Goal: Task Accomplishment & Management: Use online tool/utility

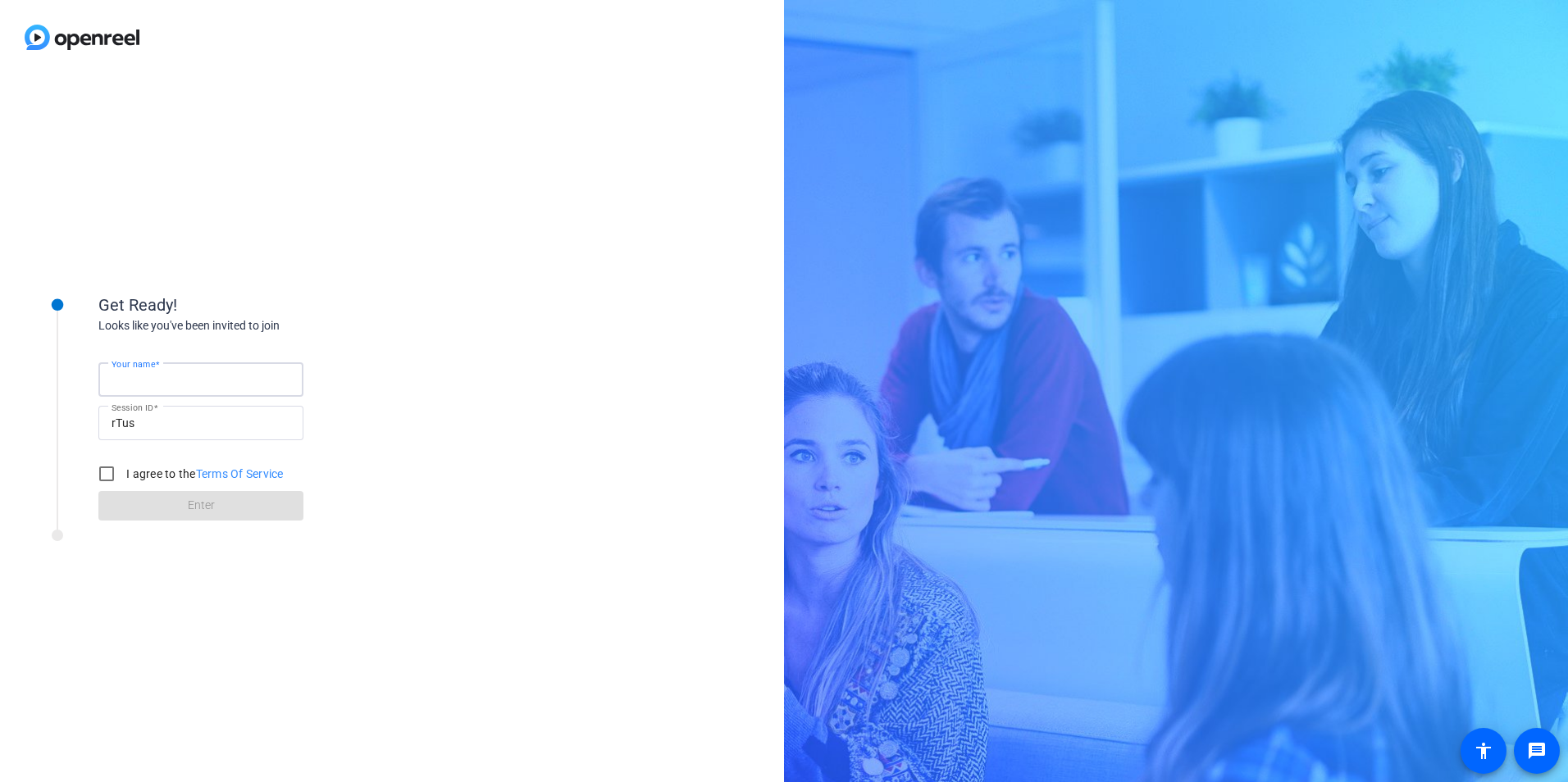
click at [206, 374] on input "Your name" at bounding box center [201, 380] width 179 height 20
type input "[PERSON_NAME]"
click at [107, 475] on input "I agree to the Terms Of Service" at bounding box center [106, 474] width 32 height 32
checkbox input "true"
click at [203, 510] on span "Enter" at bounding box center [202, 505] width 27 height 17
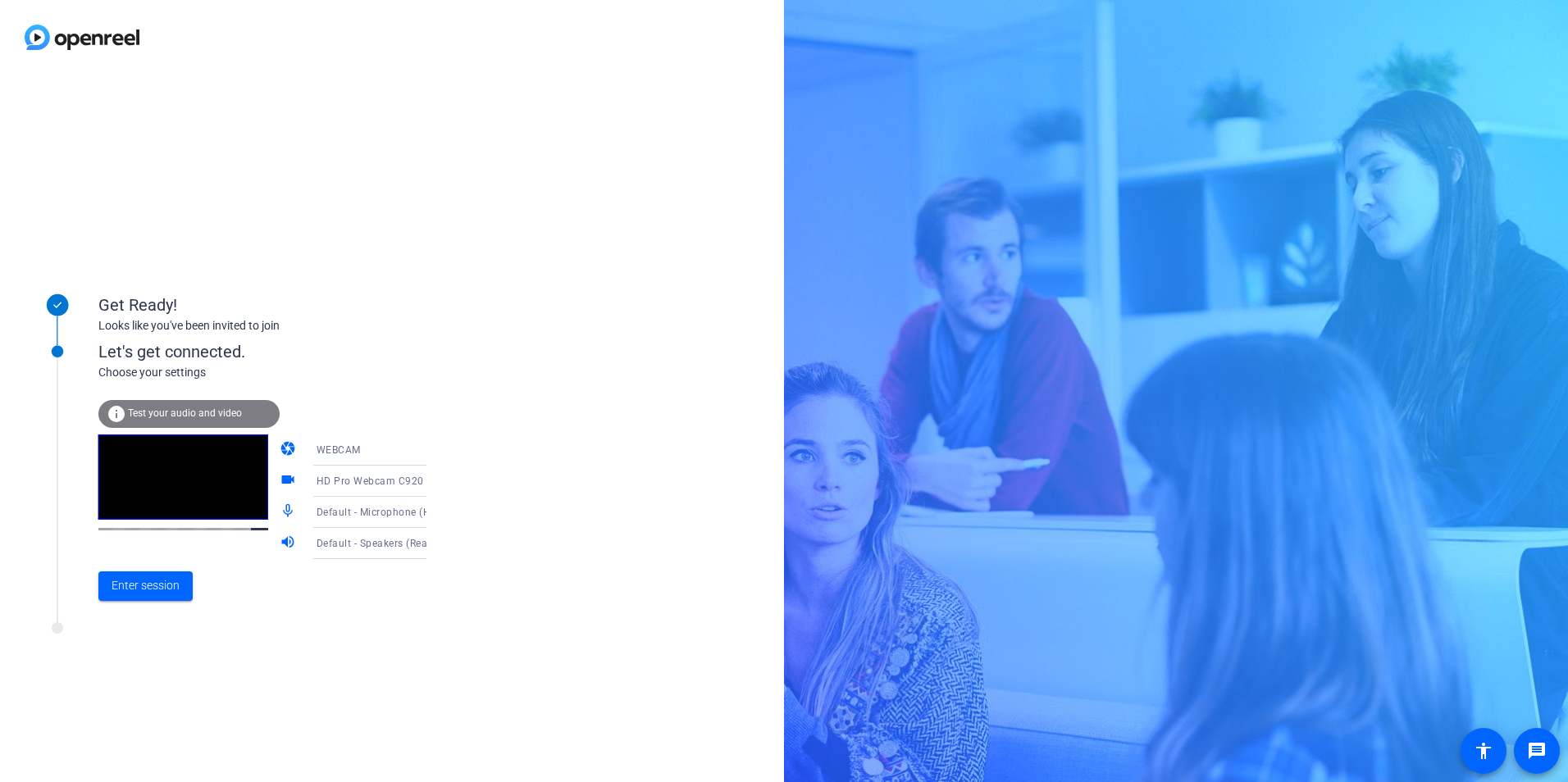
click at [433, 478] on icon at bounding box center [443, 481] width 20 height 20
click at [482, 457] on div at bounding box center [784, 391] width 1568 height 782
click at [191, 412] on span "Test your audio and video" at bounding box center [185, 413] width 114 height 12
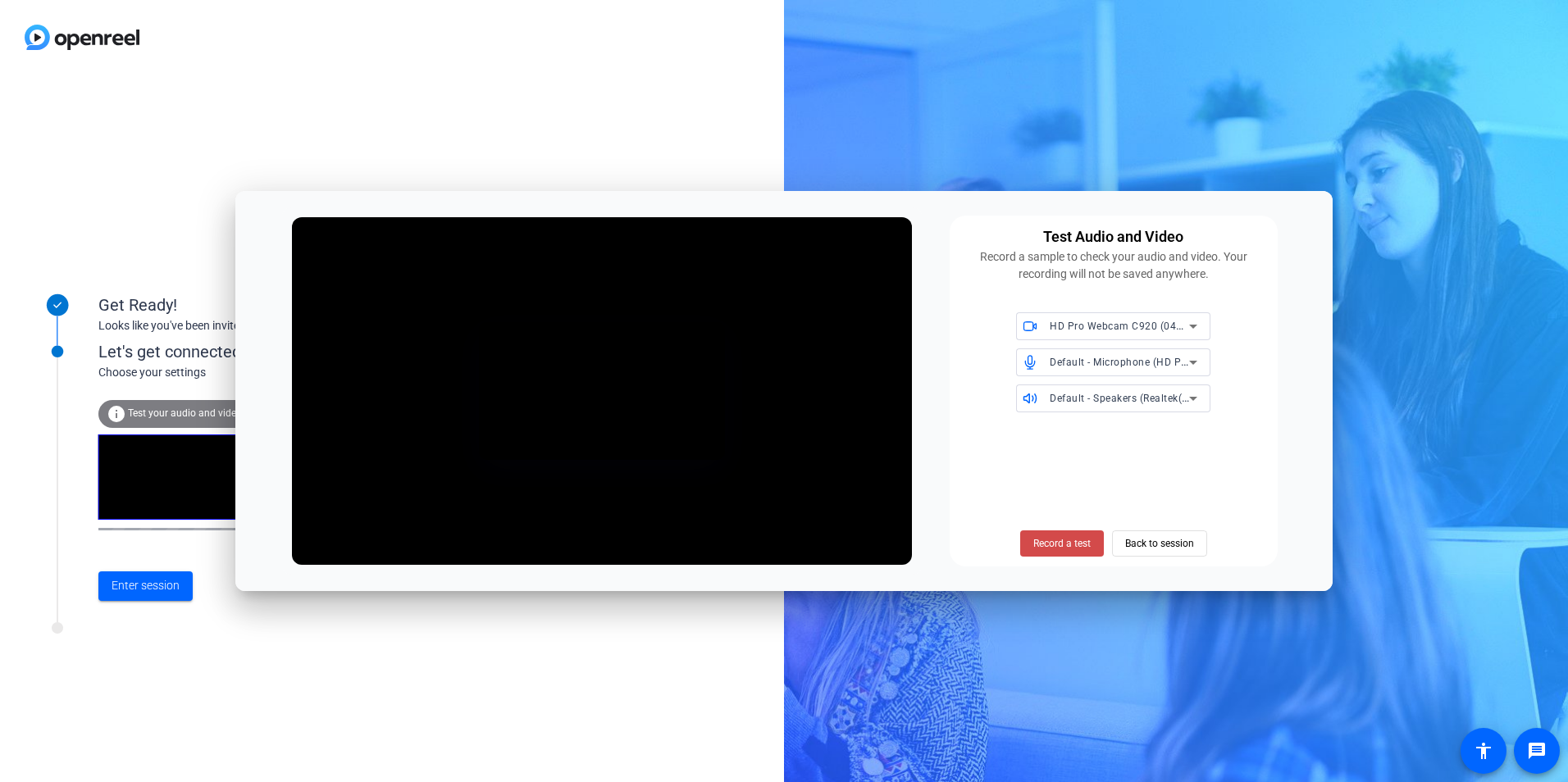
click at [1071, 544] on span "Record a test" at bounding box center [1062, 544] width 58 height 14
click at [1071, 544] on span "Stop Testing (2s)" at bounding box center [1061, 544] width 75 height 14
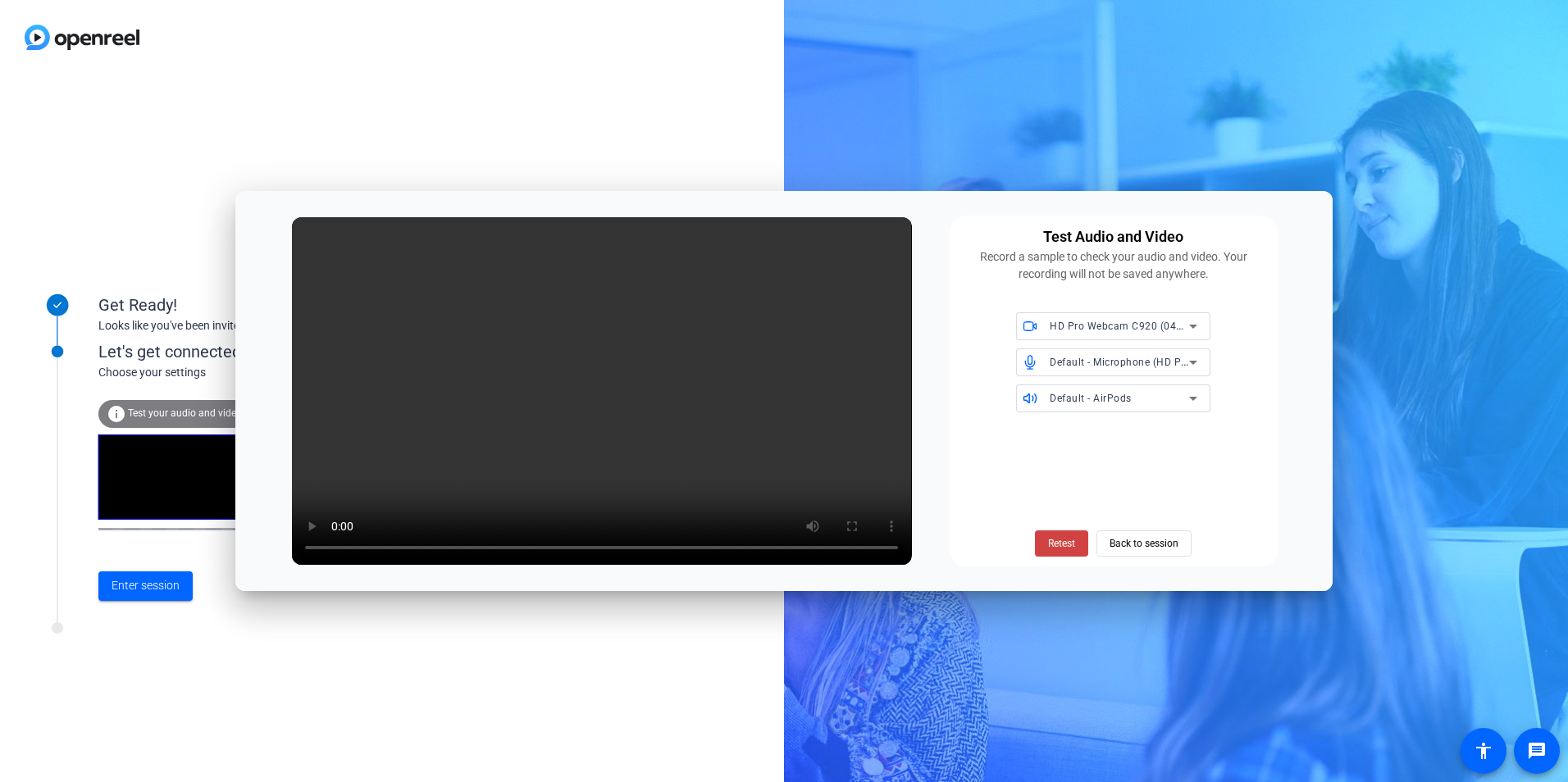
click at [1193, 358] on icon at bounding box center [1194, 363] width 20 height 20
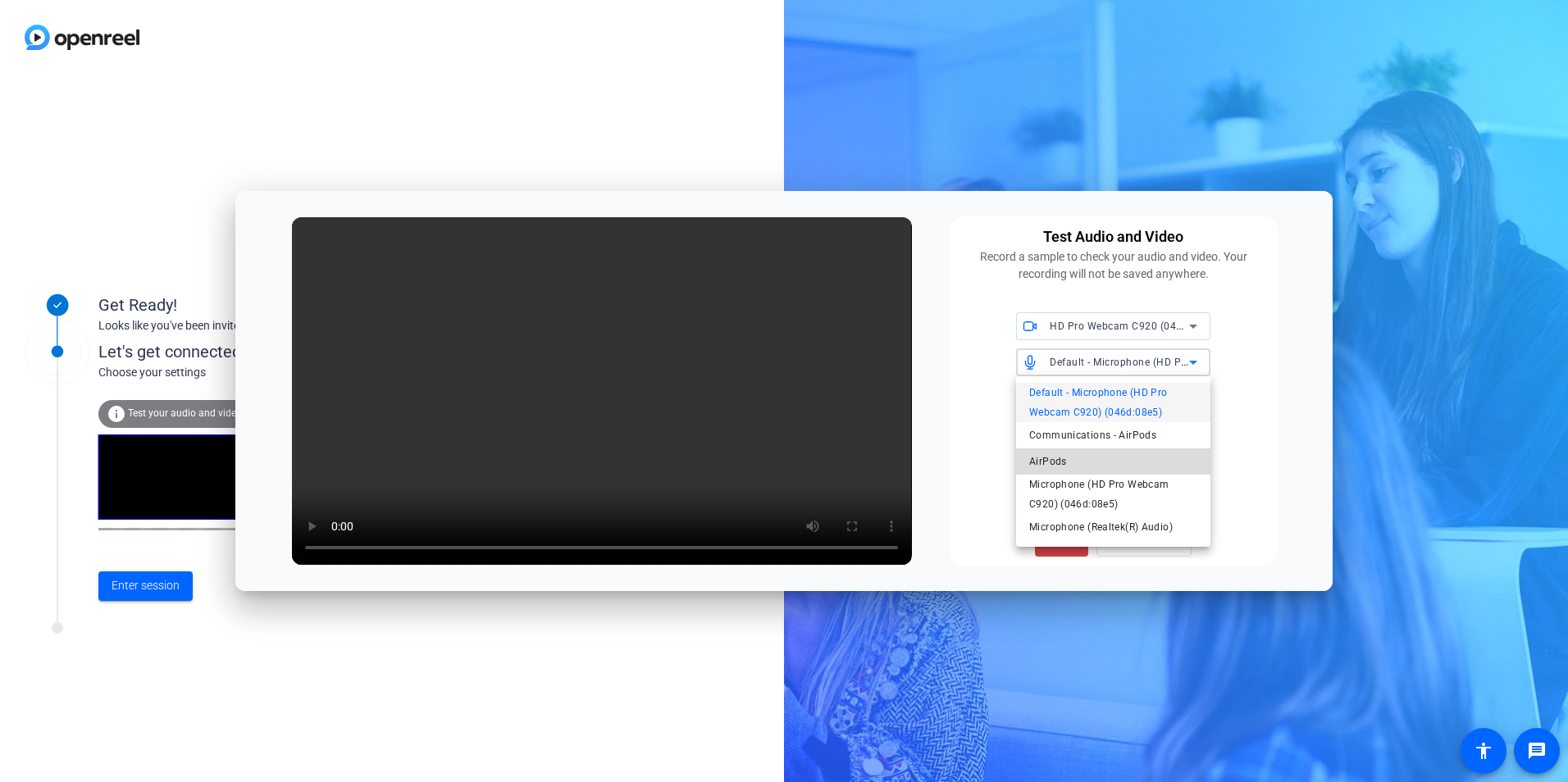
click at [1045, 464] on span "AirPods" at bounding box center [1049, 462] width 38 height 20
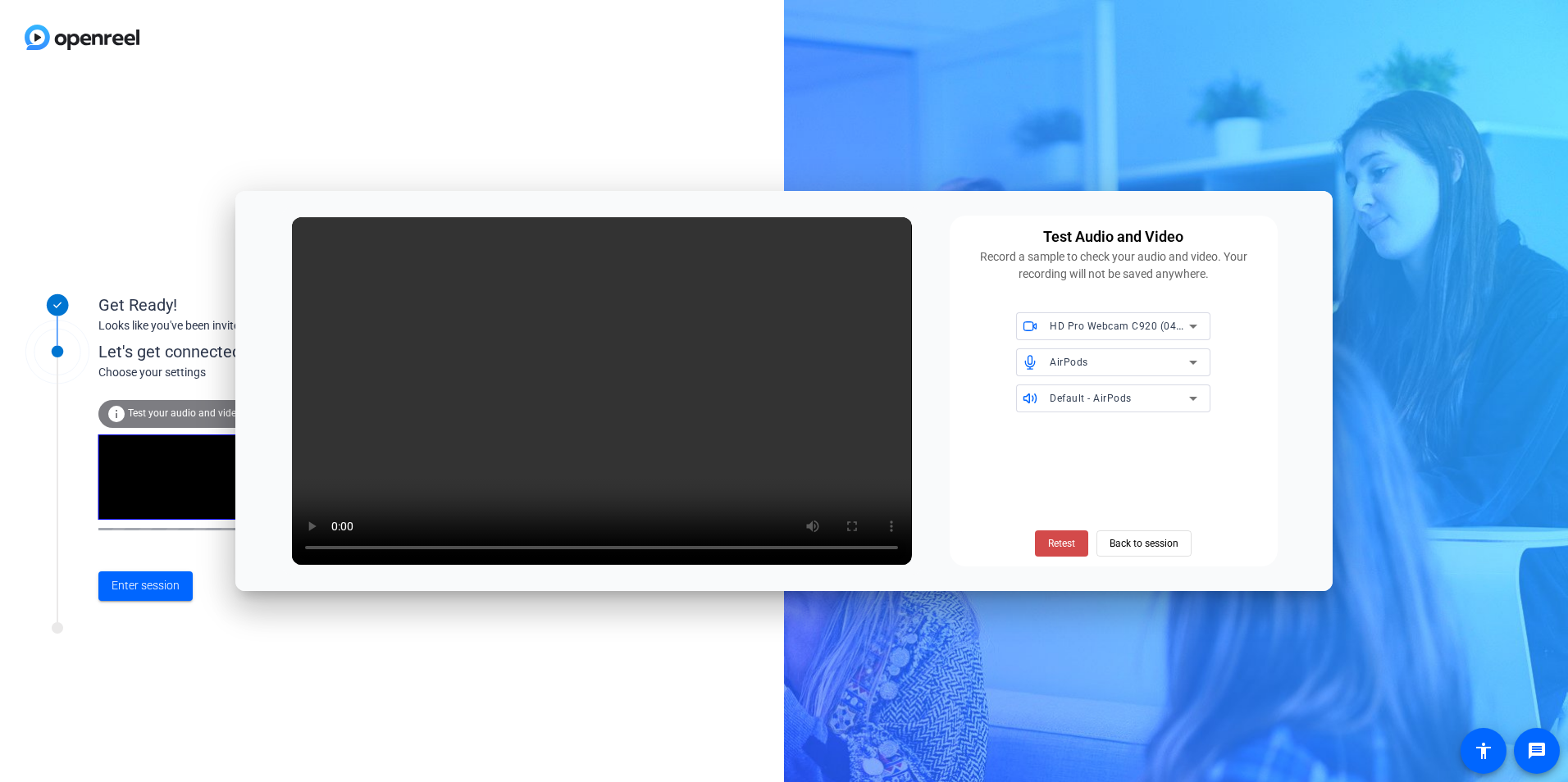
click at [1062, 541] on span "Retest" at bounding box center [1062, 544] width 27 height 14
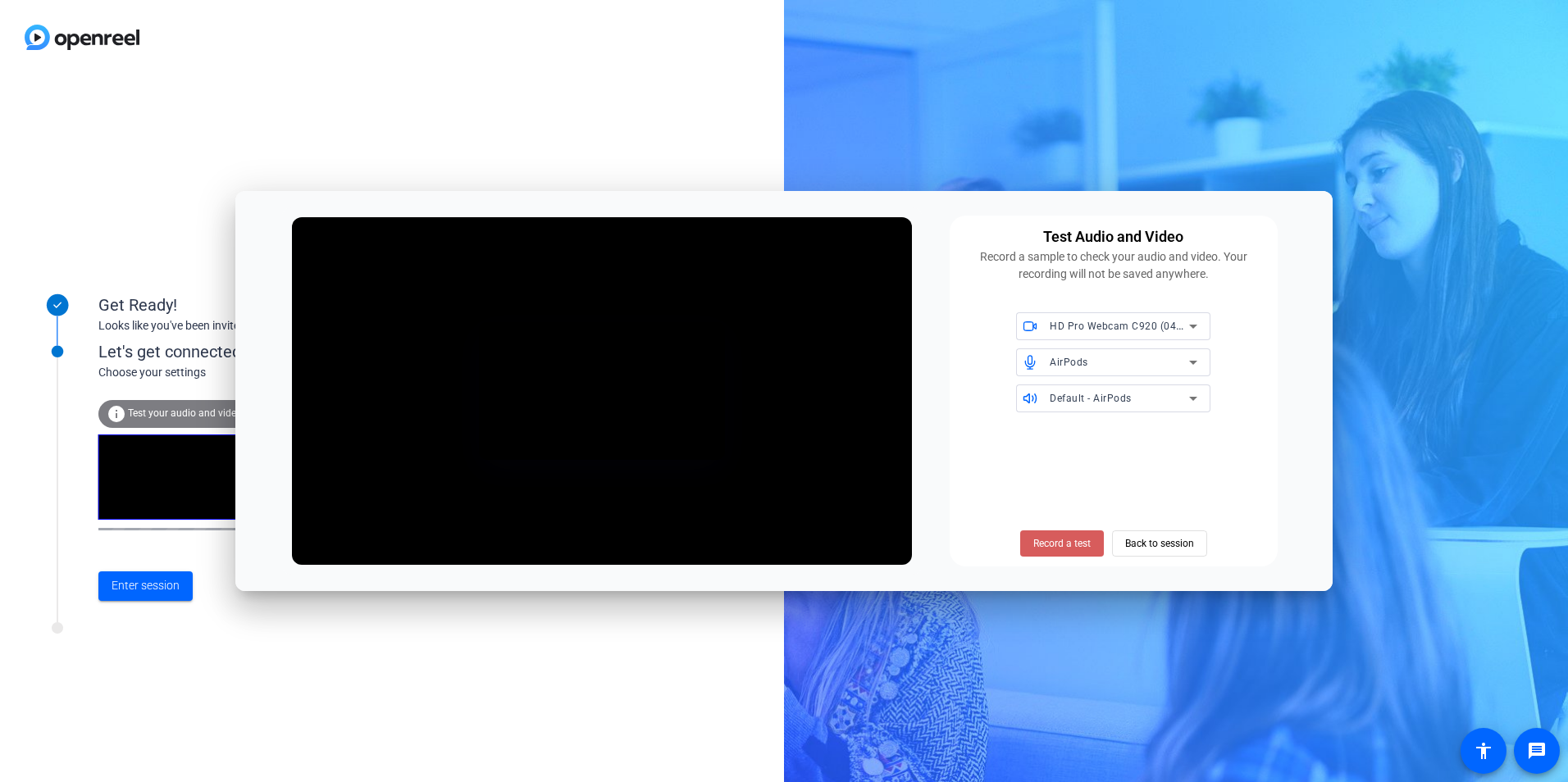
click at [1056, 544] on span "Record a test" at bounding box center [1062, 544] width 58 height 14
click at [1056, 544] on span "Stop Testing (4s)" at bounding box center [1061, 544] width 75 height 14
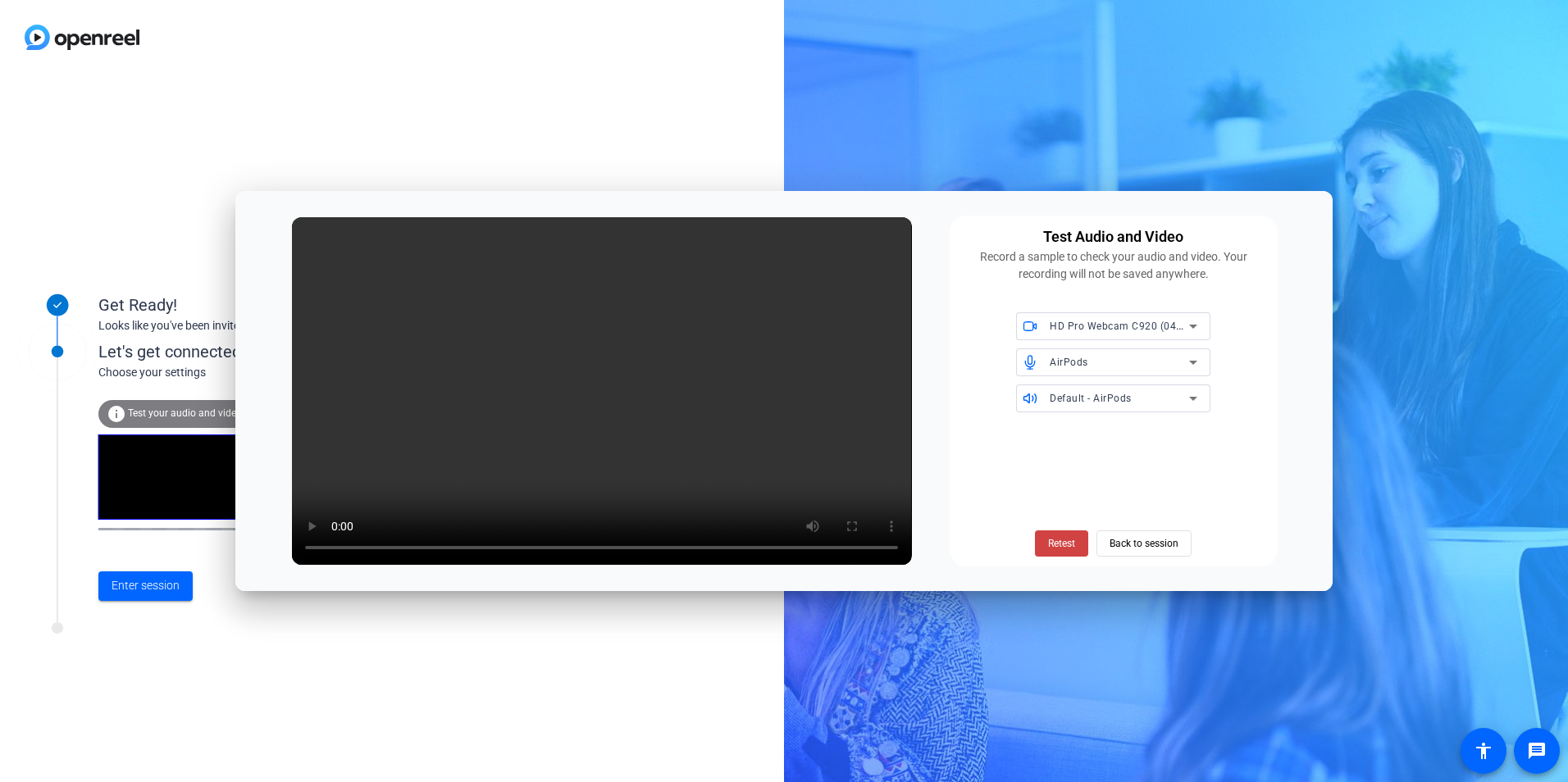
click at [1195, 363] on icon at bounding box center [1193, 363] width 8 height 4
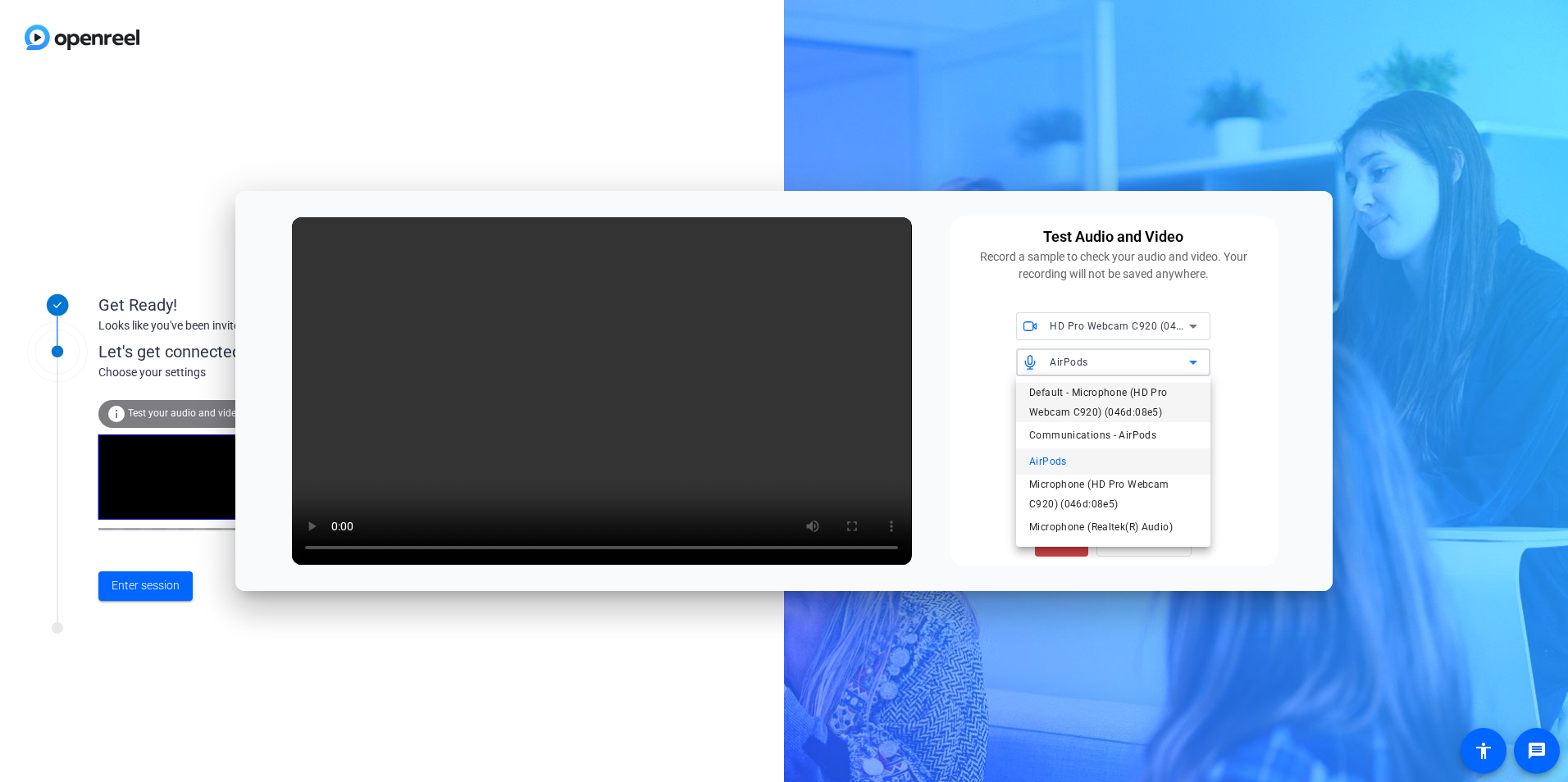
click at [1132, 396] on span "Default - Microphone (HD Pro Webcam C920) (046d:08e5)" at bounding box center [1113, 403] width 168 height 40
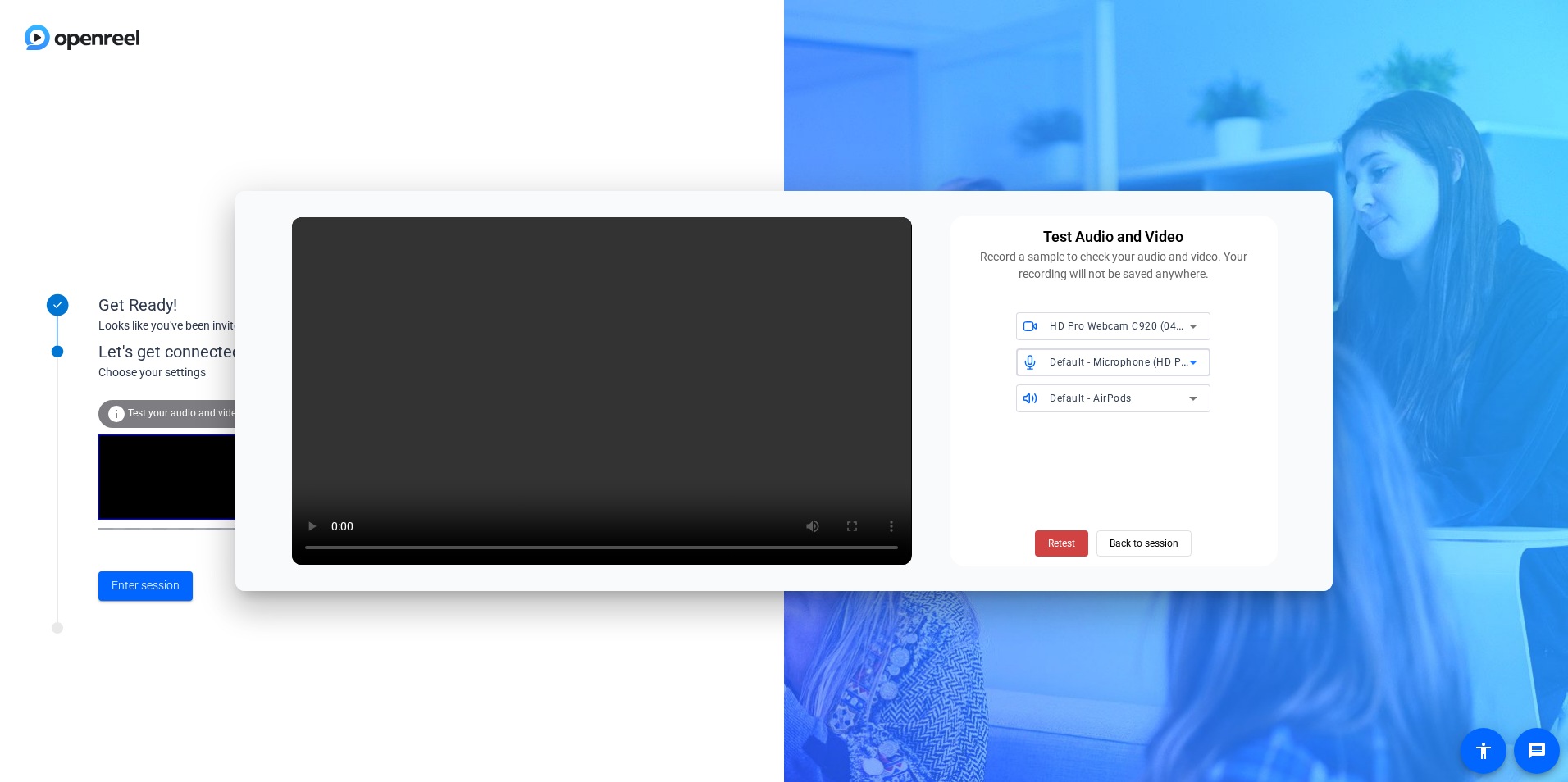
click at [1190, 360] on icon at bounding box center [1194, 363] width 20 height 20
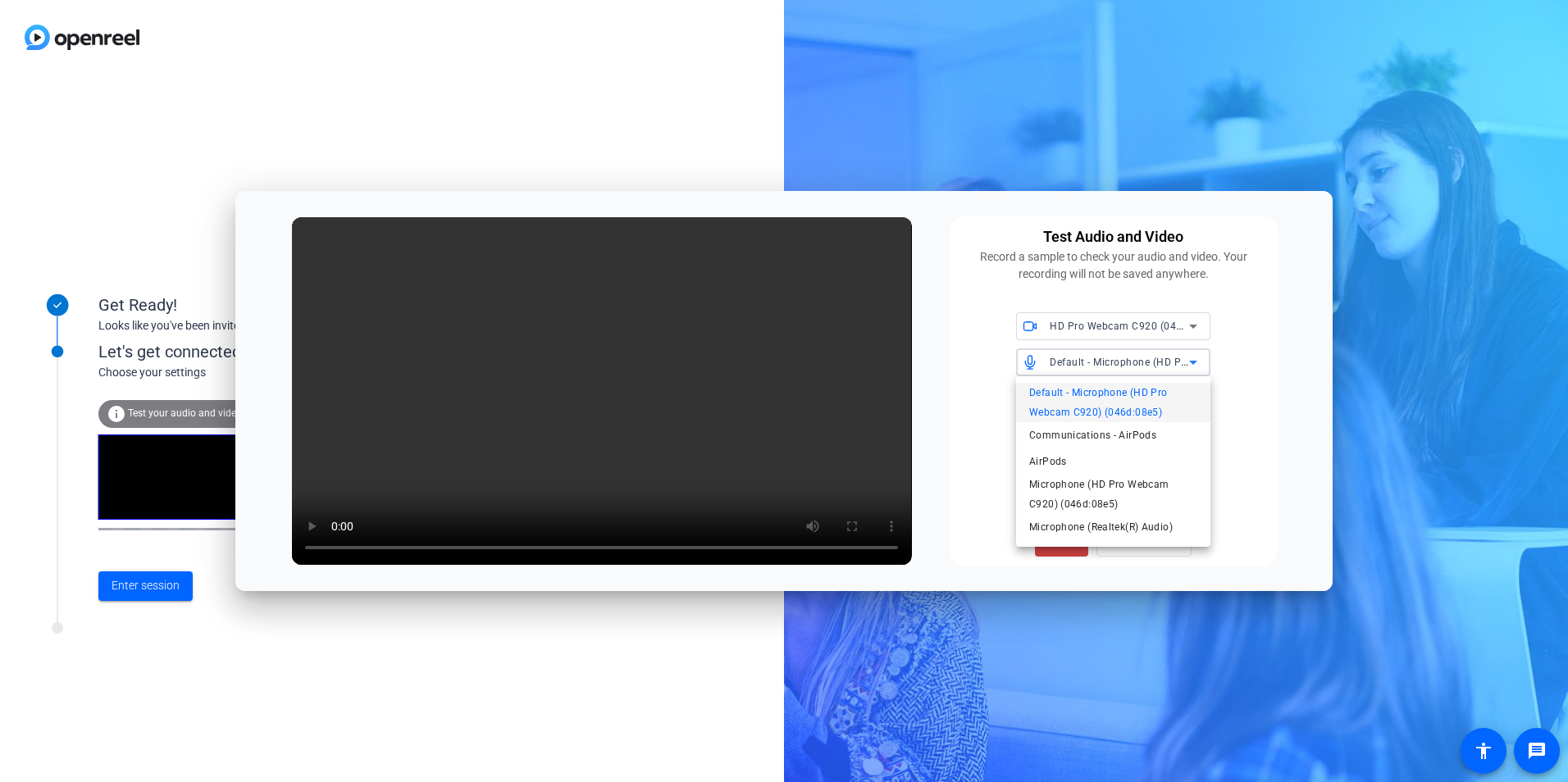
click at [1113, 401] on span "Default - Microphone (HD Pro Webcam C920) (046d:08e5)" at bounding box center [1113, 403] width 168 height 40
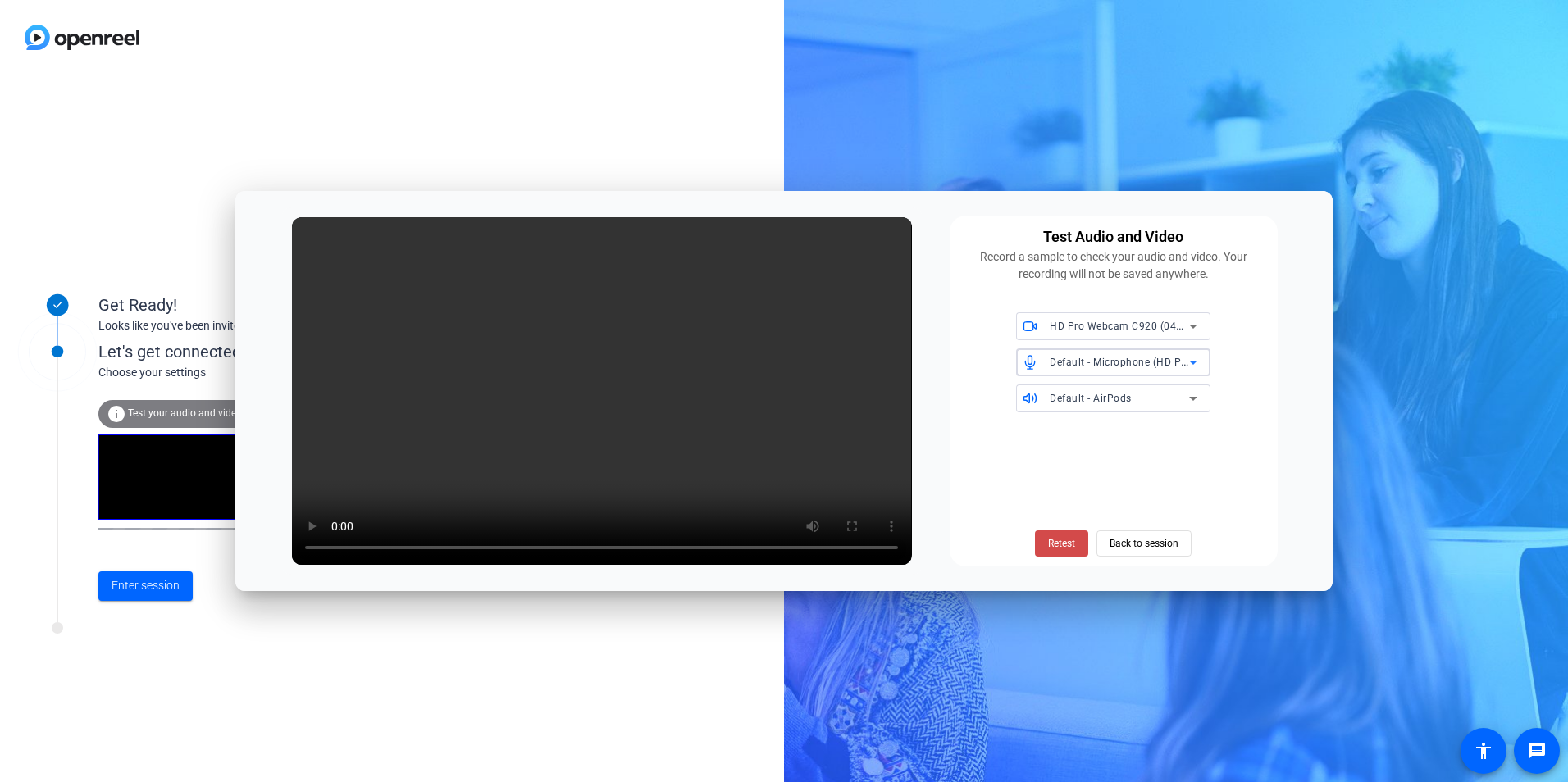
click at [1061, 547] on span "Retest" at bounding box center [1062, 544] width 27 height 14
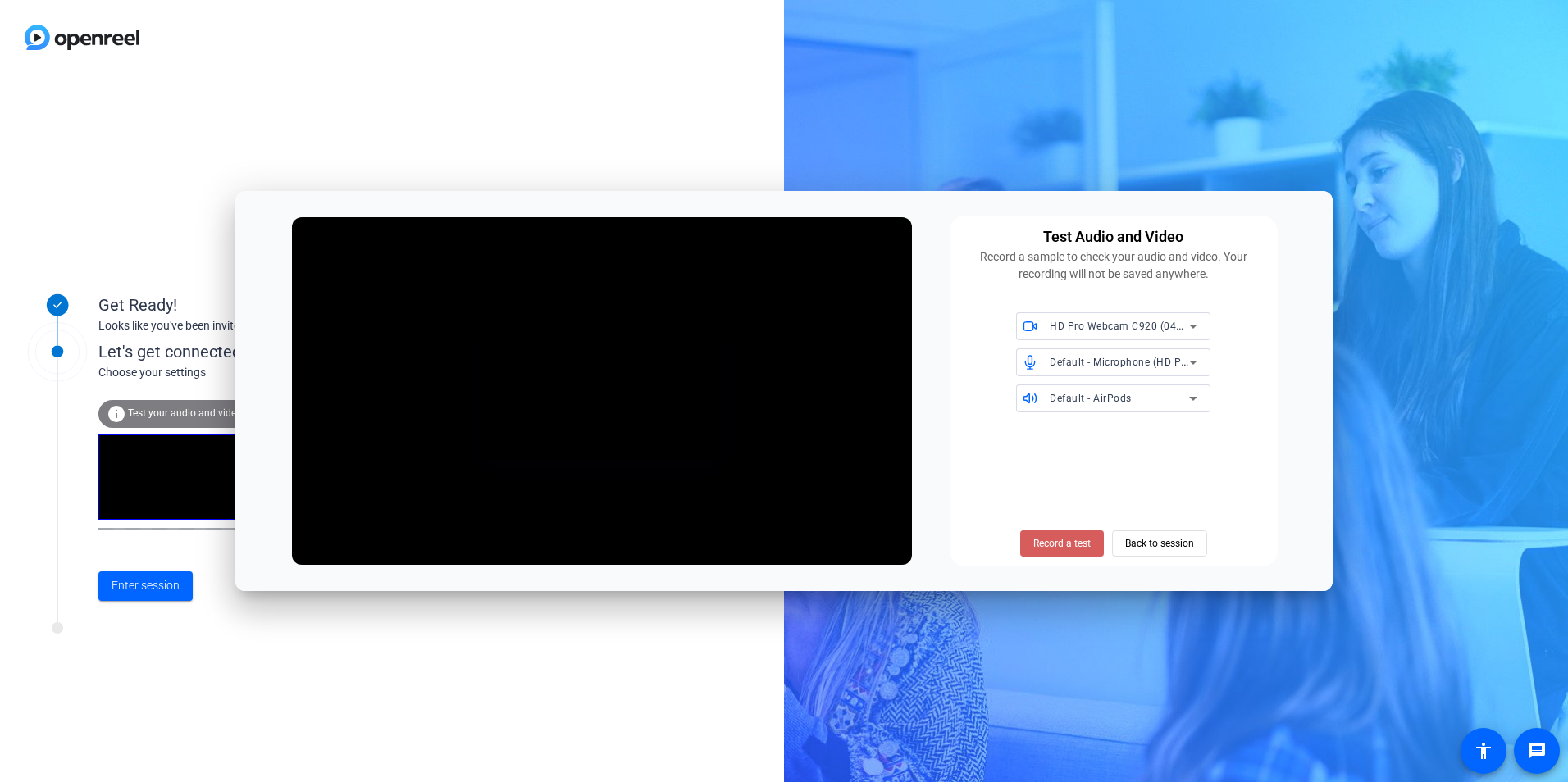
click at [1068, 536] on span "Record a test" at bounding box center [1062, 544] width 58 height 14
click at [1068, 536] on span "Stop Testing (4s)" at bounding box center [1061, 544] width 75 height 14
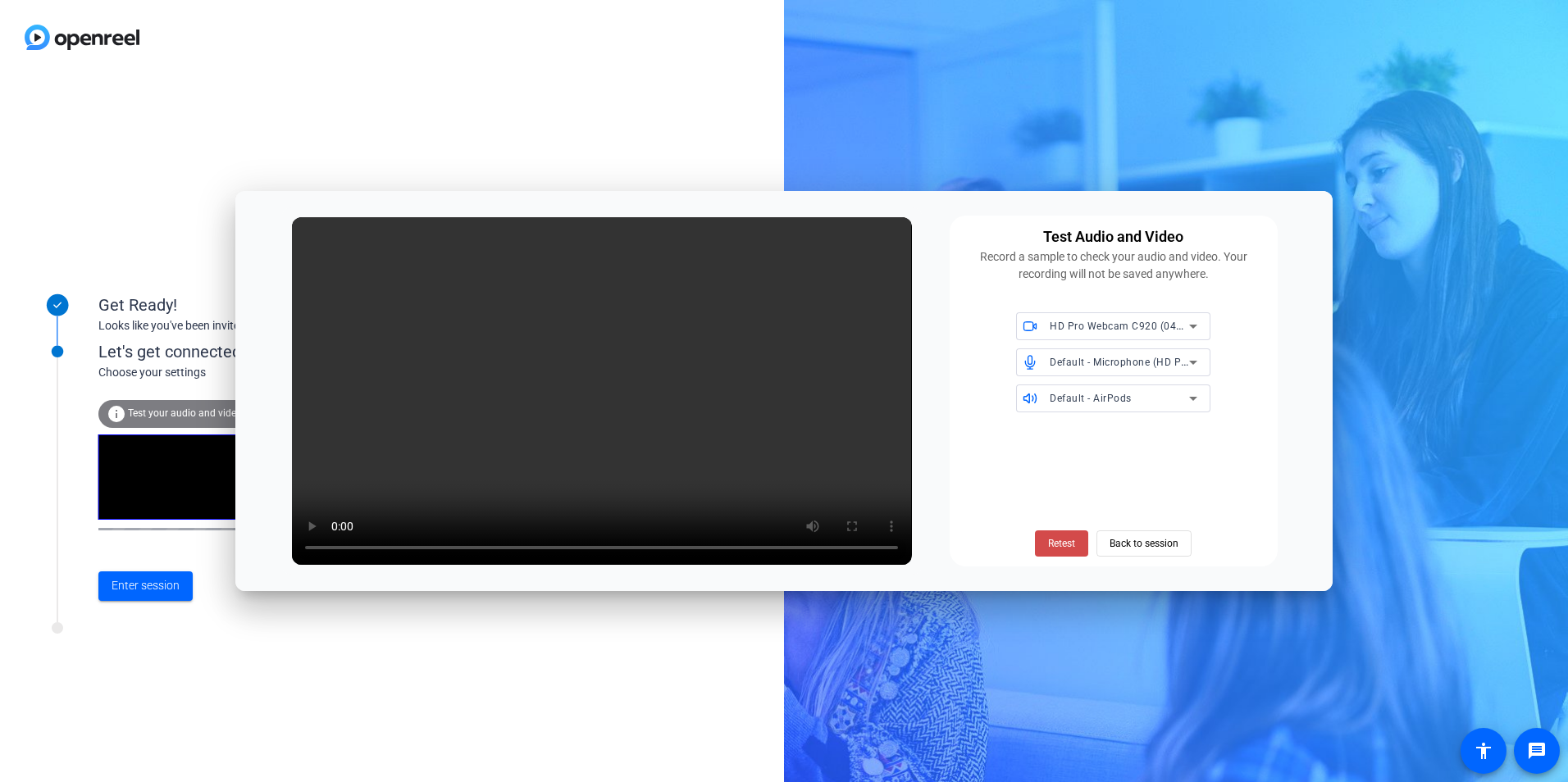
click at [1062, 543] on span "Retest" at bounding box center [1062, 544] width 27 height 14
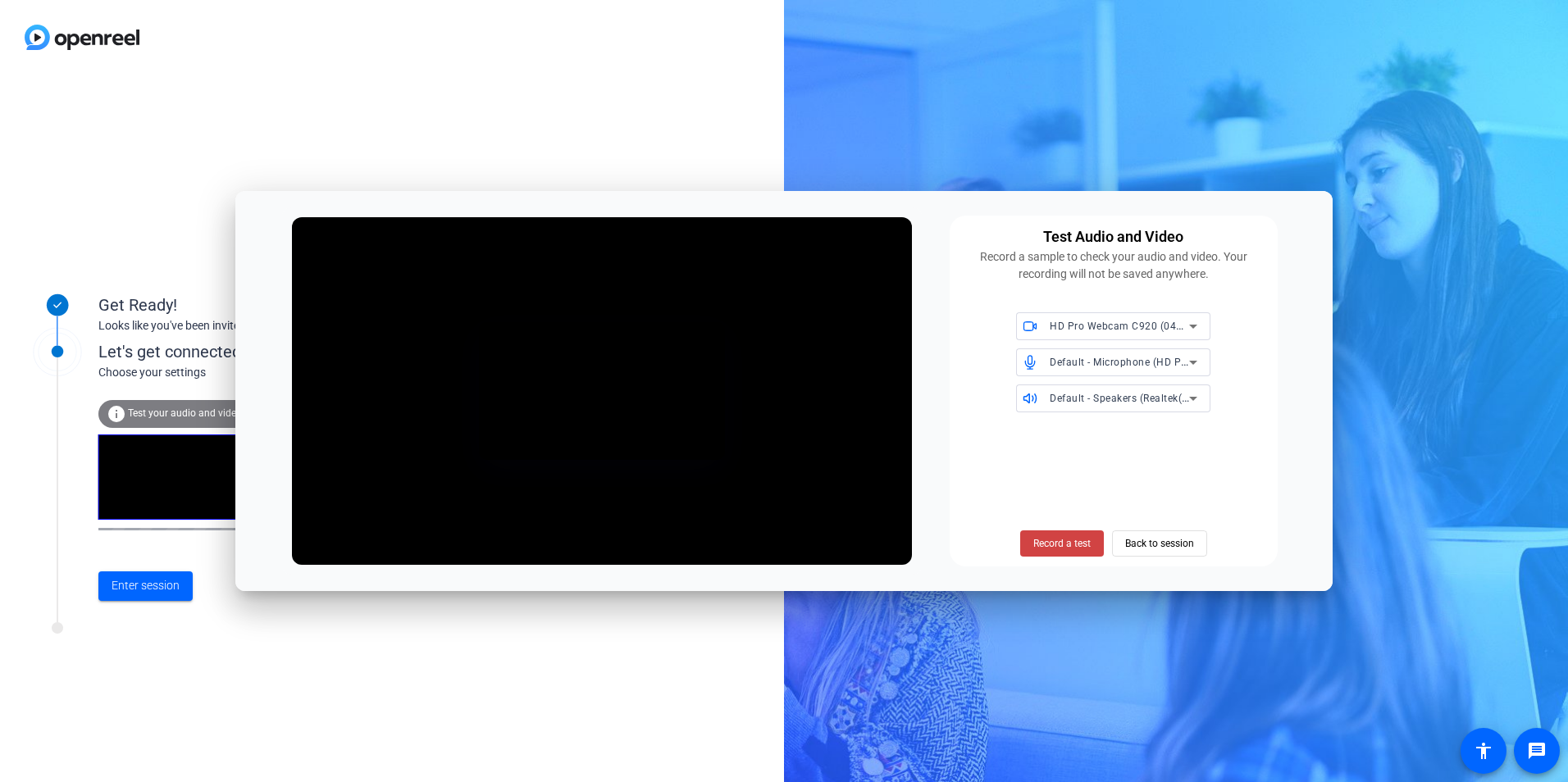
click at [1062, 543] on span "Record a test" at bounding box center [1062, 544] width 58 height 14
click at [1052, 544] on span "Stop Testing (3s)" at bounding box center [1061, 544] width 75 height 14
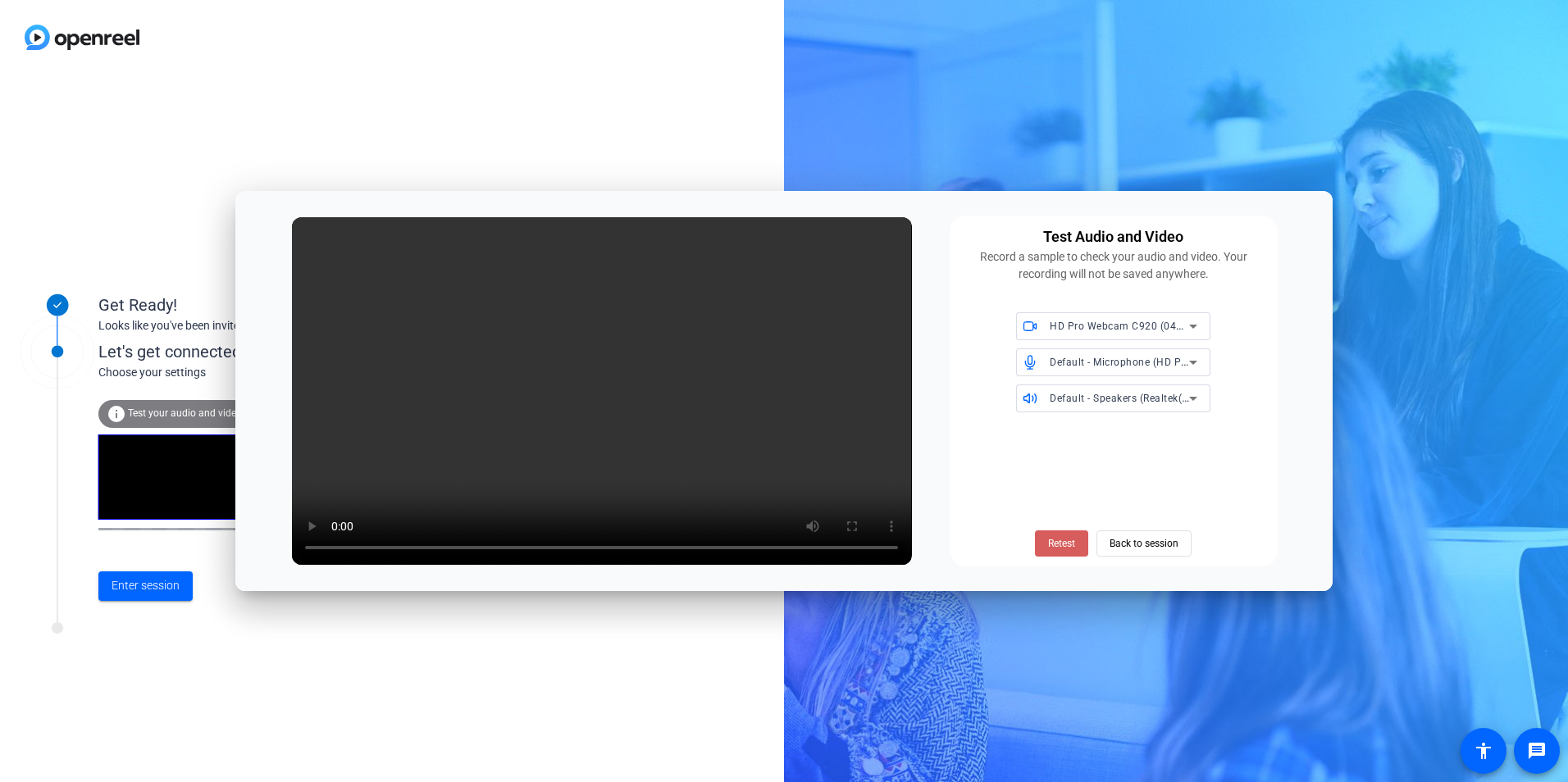
click at [1068, 542] on span "Retest" at bounding box center [1062, 544] width 27 height 14
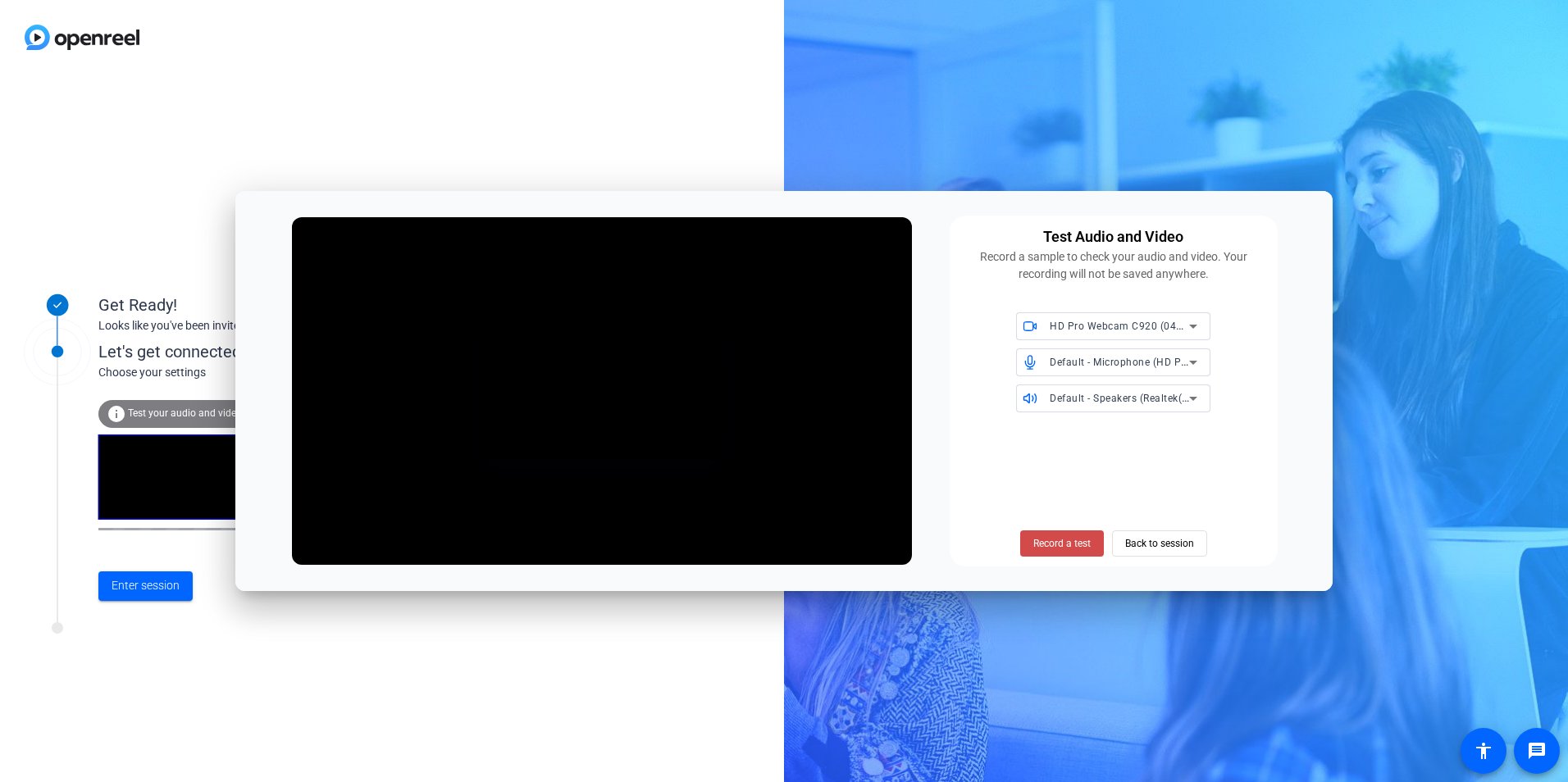
click at [1064, 542] on span "Record a test" at bounding box center [1062, 544] width 58 height 14
click at [1064, 542] on span "Stop Testing (3s)" at bounding box center [1061, 544] width 75 height 14
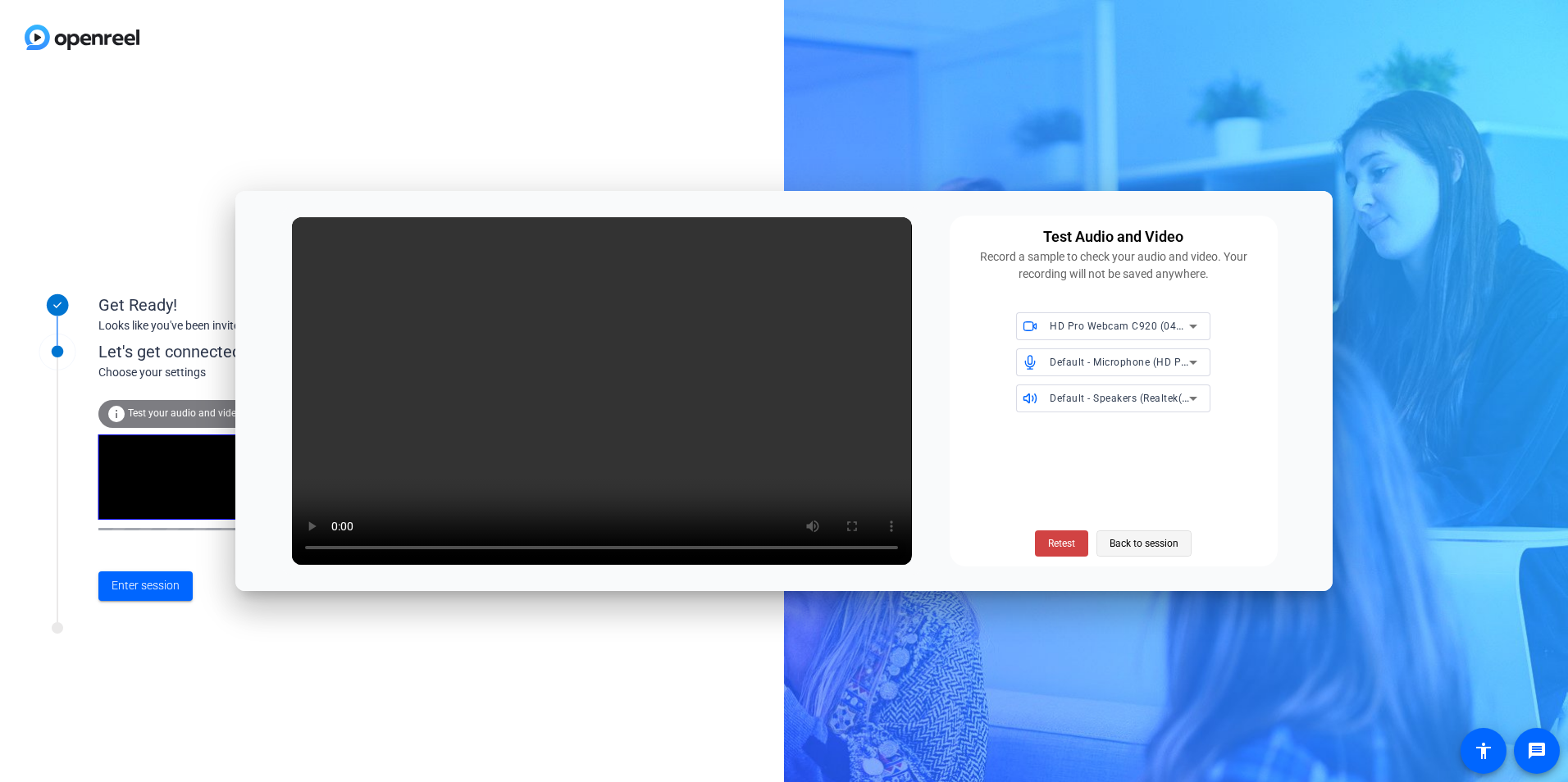
click at [1154, 549] on span "Back to session" at bounding box center [1144, 544] width 69 height 31
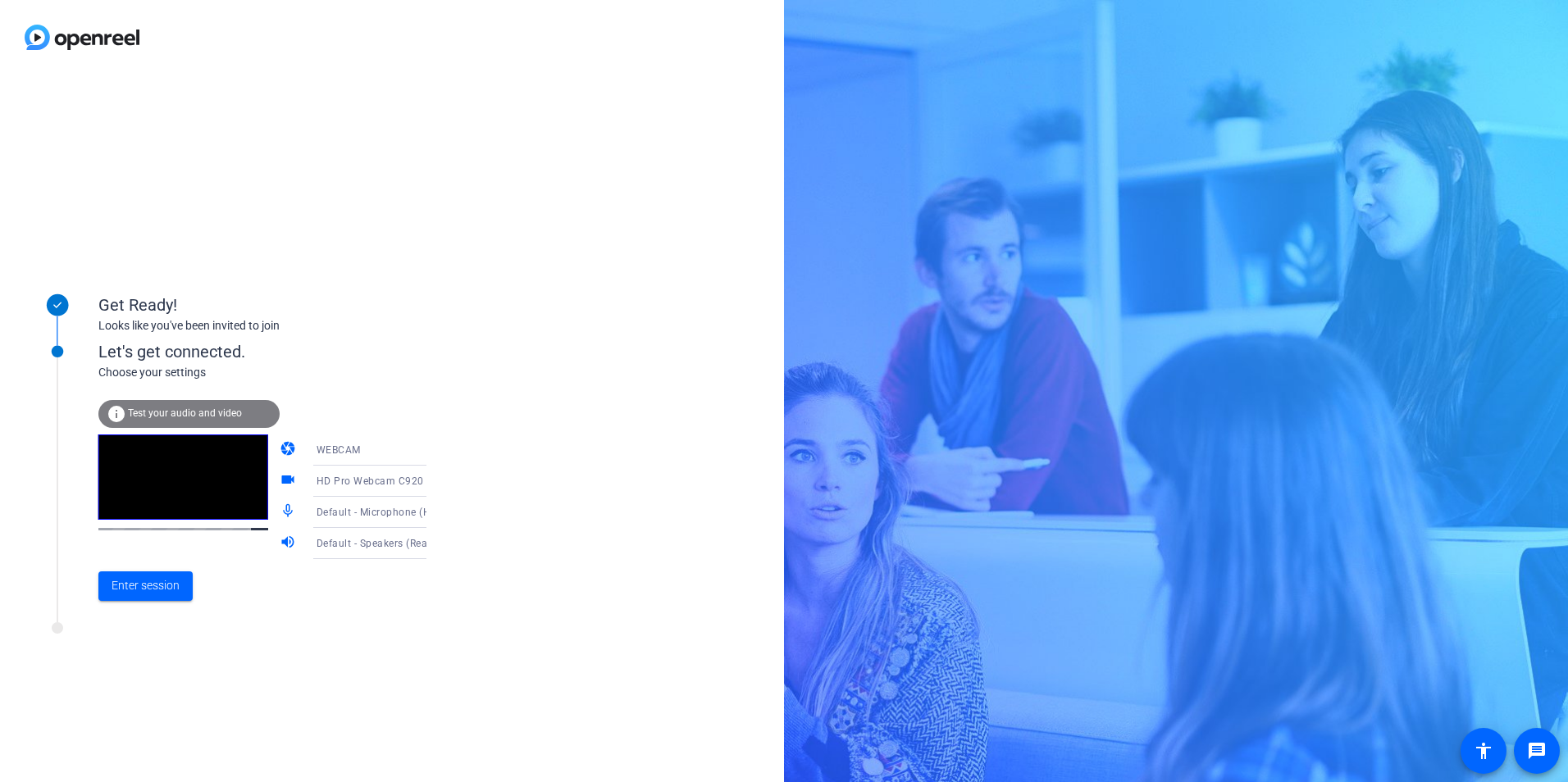
click at [433, 448] on icon at bounding box center [443, 450] width 20 height 20
click at [406, 448] on div at bounding box center [784, 391] width 1568 height 782
click at [149, 592] on span "Enter session" at bounding box center [146, 586] width 68 height 17
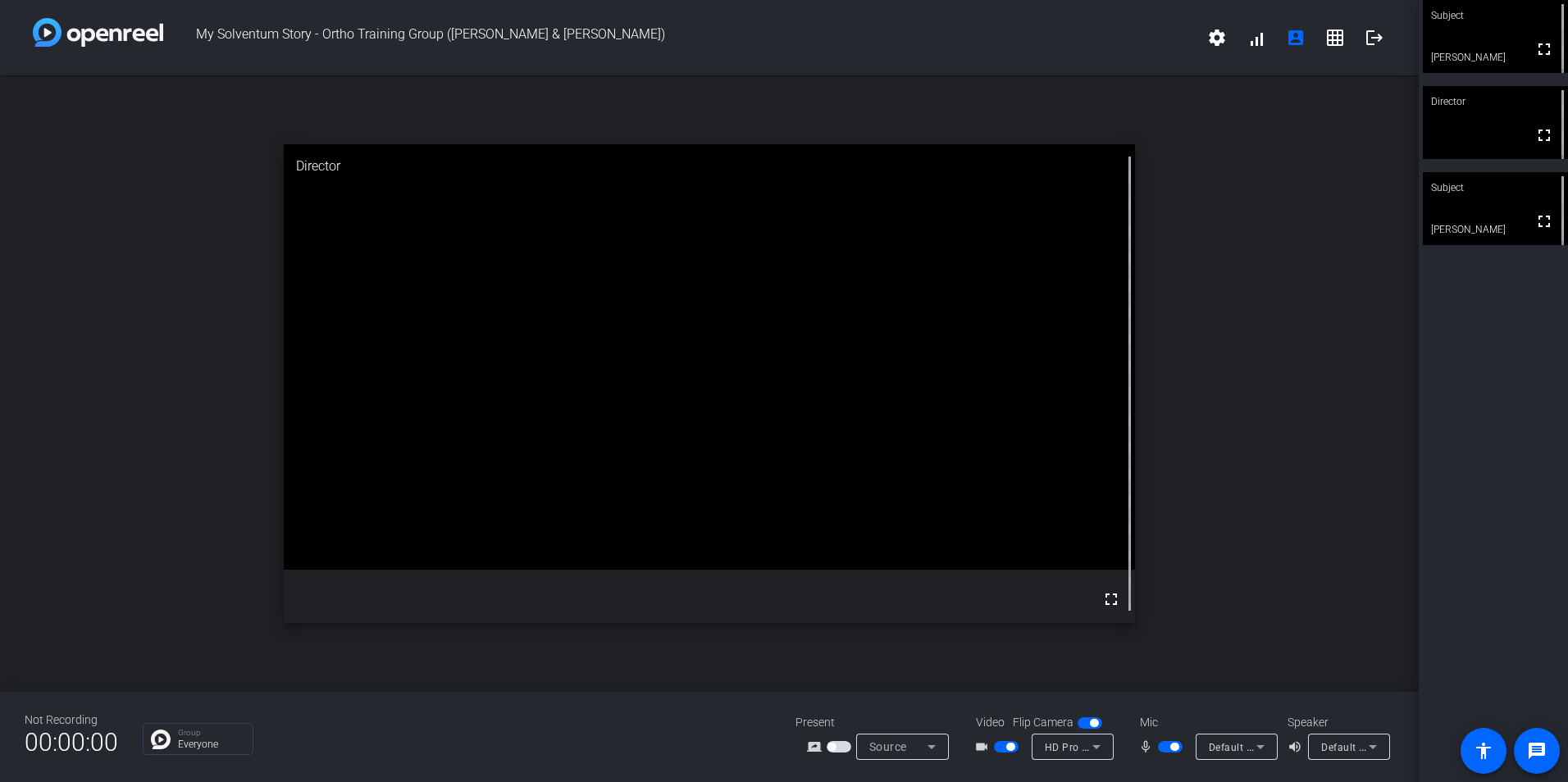
click at [1164, 749] on span "button" at bounding box center [1170, 747] width 24 height 12
click at [1164, 749] on span "button" at bounding box center [1163, 747] width 8 height 8
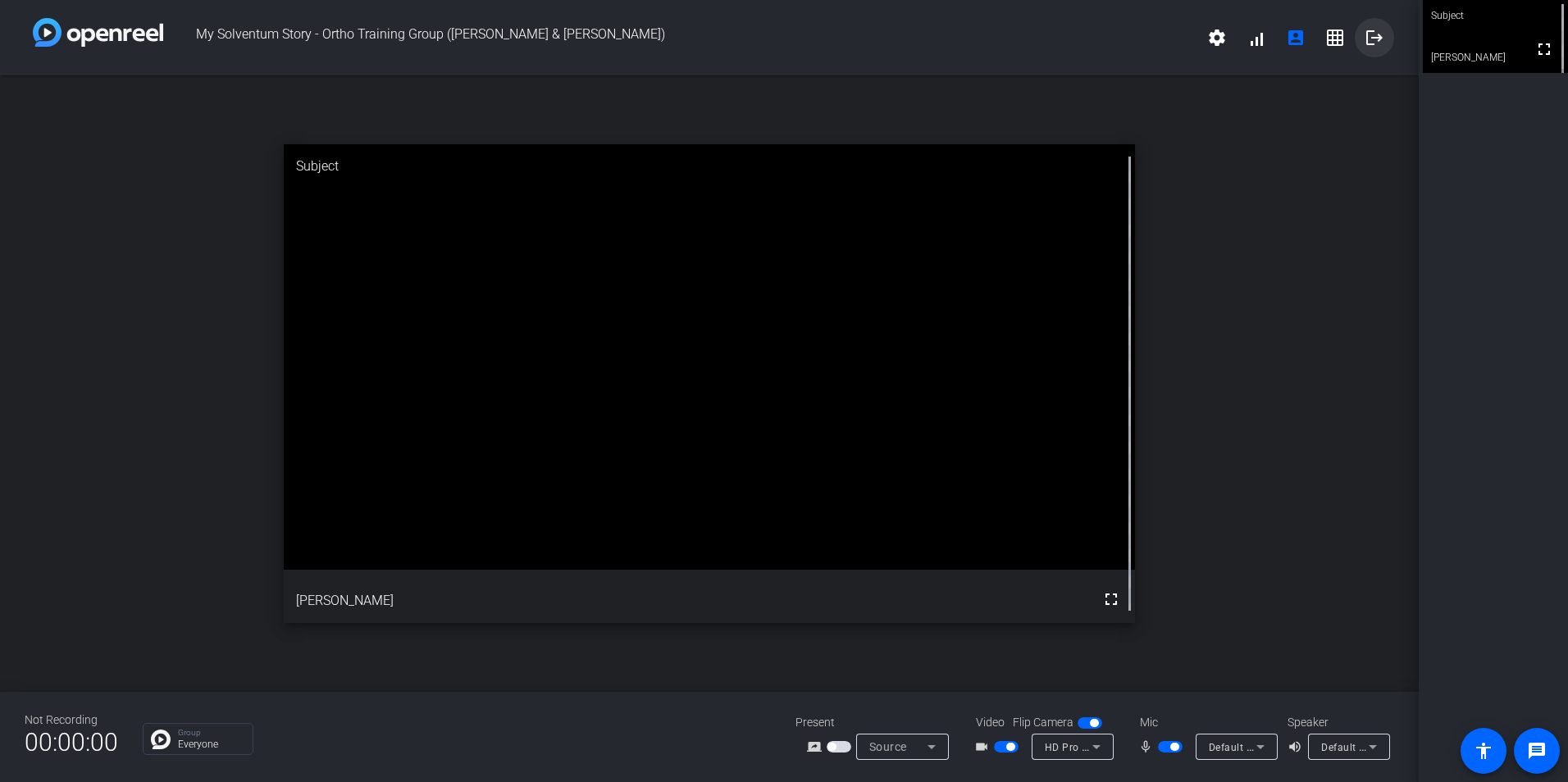
click at [1377, 40] on mat-icon "logout" at bounding box center [1374, 38] width 20 height 20
